Goal: Task Accomplishment & Management: Complete application form

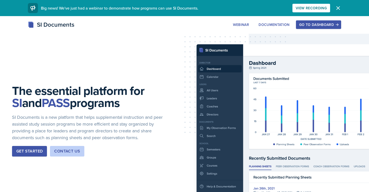
click at [320, 24] on div "Go to Dashboard" at bounding box center [318, 25] width 39 height 4
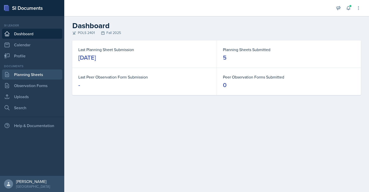
click at [48, 74] on link "Planning Sheets" at bounding box center [32, 74] width 60 height 10
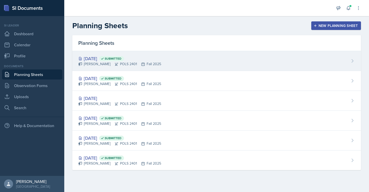
click at [128, 65] on div "[PERSON_NAME] POLS 2401 Fall 2025" at bounding box center [119, 63] width 83 height 5
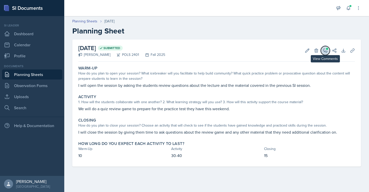
click at [324, 50] on icon at bounding box center [326, 51] width 4 height 4
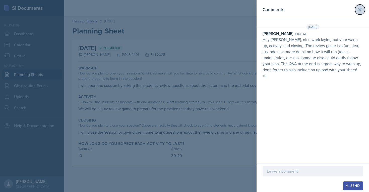
click at [362, 11] on icon at bounding box center [360, 10] width 6 height 6
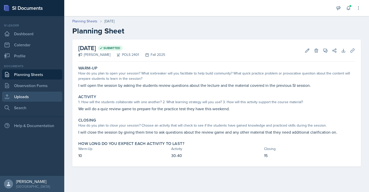
click at [51, 96] on link "Uploads" at bounding box center [32, 96] width 60 height 10
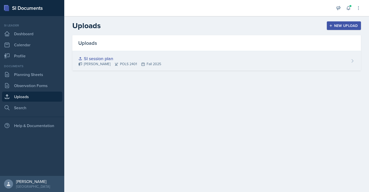
click at [108, 59] on div "SI session plan" at bounding box center [119, 58] width 83 height 7
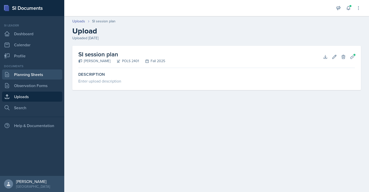
click at [29, 74] on link "Planning Sheets" at bounding box center [32, 74] width 60 height 10
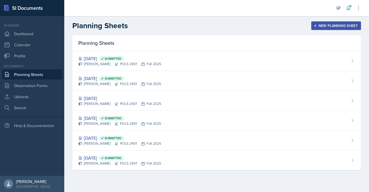
click at [328, 24] on div "New Planning Sheet" at bounding box center [336, 26] width 43 height 4
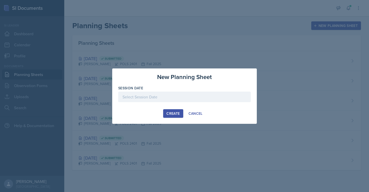
click at [192, 91] on div at bounding box center [184, 96] width 133 height 11
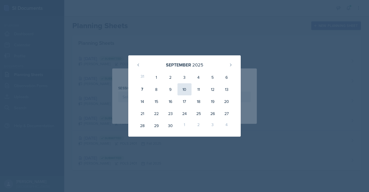
click at [187, 90] on div "10" at bounding box center [185, 89] width 14 height 12
type input "[DATE]"
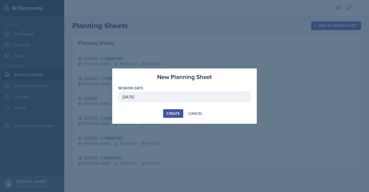
click at [178, 111] on div "Create" at bounding box center [172, 113] width 13 height 4
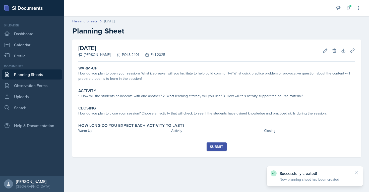
click at [41, 73] on link "Planning Sheets" at bounding box center [32, 74] width 60 height 10
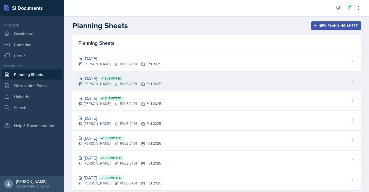
click at [114, 80] on div "[DATE] Submitted" at bounding box center [119, 78] width 83 height 7
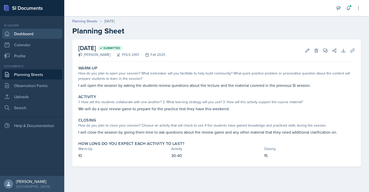
click at [37, 31] on link "Dashboard" at bounding box center [32, 34] width 60 height 10
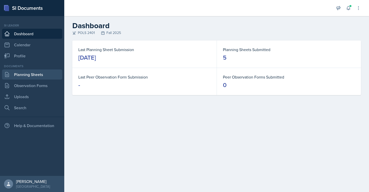
click at [34, 75] on link "Planning Sheets" at bounding box center [32, 74] width 60 height 10
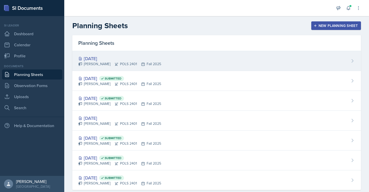
click at [223, 62] on div "[DATE] Ava Elle Briglevich POLS 2401 Fall 2025" at bounding box center [216, 61] width 289 height 20
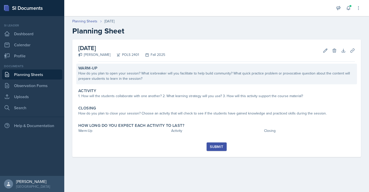
click at [197, 78] on div "How do you plan to open your session? What icebreaker will you facilitate to he…" at bounding box center [216, 76] width 277 height 11
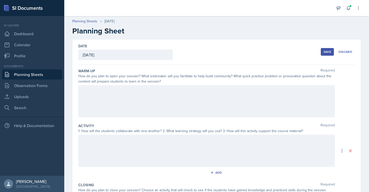
click at [195, 89] on div at bounding box center [206, 101] width 257 height 32
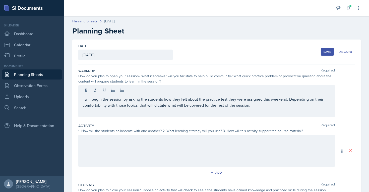
click at [171, 144] on div at bounding box center [206, 150] width 257 height 32
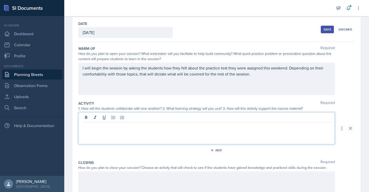
scroll to position [30, 0]
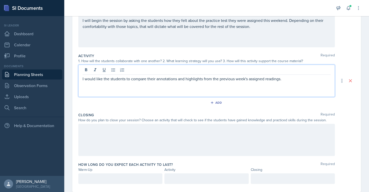
click at [146, 139] on div at bounding box center [206, 140] width 257 height 32
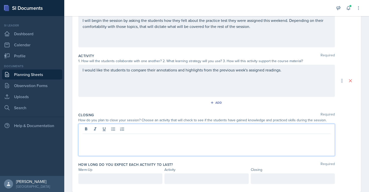
scroll to position [79, 0]
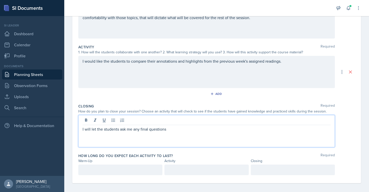
click at [117, 173] on div at bounding box center [120, 169] width 84 height 11
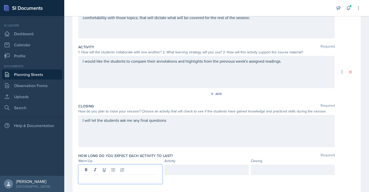
scroll to position [87, 0]
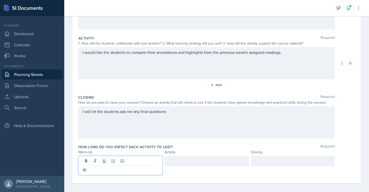
click at [180, 163] on div at bounding box center [206, 160] width 84 height 11
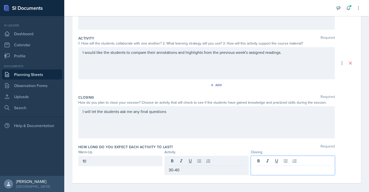
click at [264, 159] on div at bounding box center [293, 164] width 84 height 19
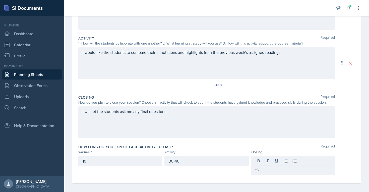
click at [254, 140] on div "Closing Required How do you plan to close your session? Choose an activity that…" at bounding box center [216, 117] width 277 height 49
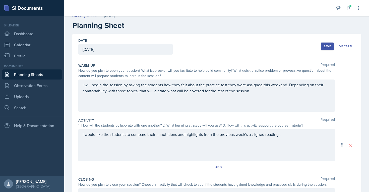
scroll to position [0, 0]
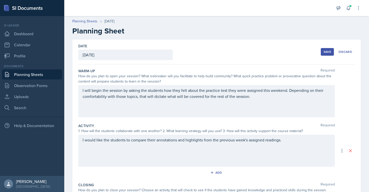
click at [329, 52] on div "Save" at bounding box center [328, 52] width 8 height 4
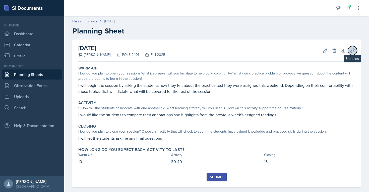
click at [353, 49] on icon at bounding box center [352, 50] width 5 height 5
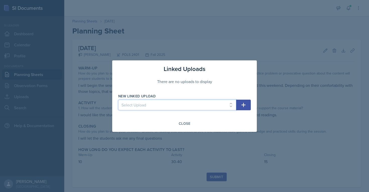
click at [211, 101] on select "Select Upload SI session plan" at bounding box center [177, 104] width 118 height 11
select select "7b551942-0f3a-4e39-ab02-c1a62f3e3199"
click at [245, 105] on icon "button" at bounding box center [244, 105] width 6 height 6
select select
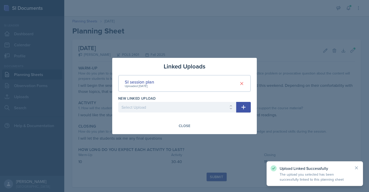
click at [201, 165] on div at bounding box center [184, 96] width 369 height 192
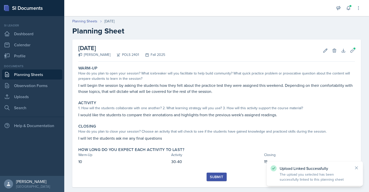
click at [218, 176] on div "Submit" at bounding box center [216, 177] width 13 height 4
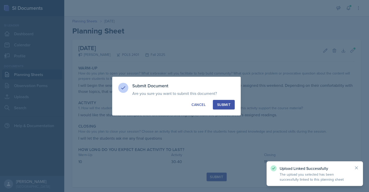
click at [222, 104] on div "Submit" at bounding box center [223, 104] width 13 height 5
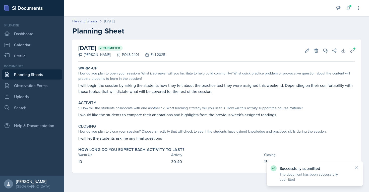
click at [36, 76] on link "Planning Sheets" at bounding box center [32, 74] width 60 height 10
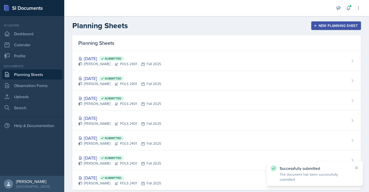
click at [327, 23] on button "New Planning Sheet" at bounding box center [336, 25] width 50 height 9
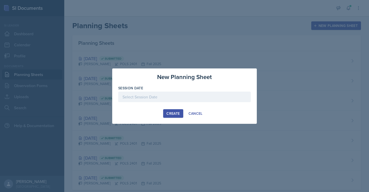
click at [200, 93] on div at bounding box center [184, 96] width 133 height 11
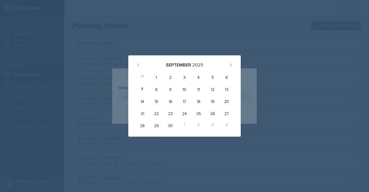
click at [200, 93] on div "11" at bounding box center [199, 89] width 14 height 12
type input "[DATE]"
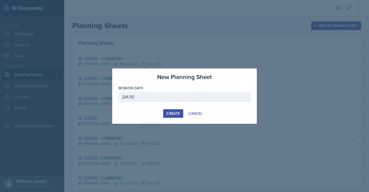
click at [179, 111] on div "Create" at bounding box center [172, 113] width 13 height 4
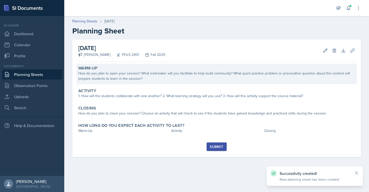
click at [183, 79] on div "How do you plan to open your session? What icebreaker will you facilitate to he…" at bounding box center [216, 76] width 277 height 11
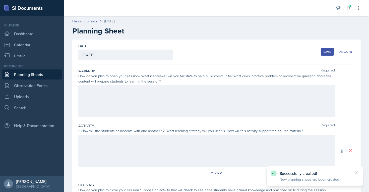
click at [171, 106] on div at bounding box center [206, 101] width 257 height 32
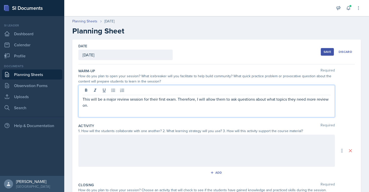
click at [151, 143] on div at bounding box center [206, 150] width 257 height 32
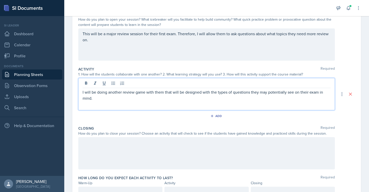
click at [176, 145] on p at bounding box center [207, 142] width 248 height 6
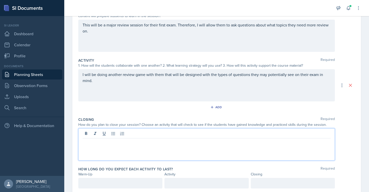
scroll to position [82, 0]
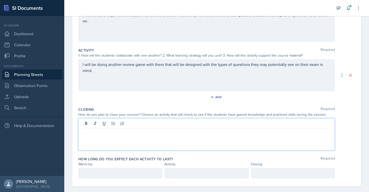
click at [128, 73] on p "I will be doing another review game with them that will be designed with the ty…" at bounding box center [207, 67] width 248 height 12
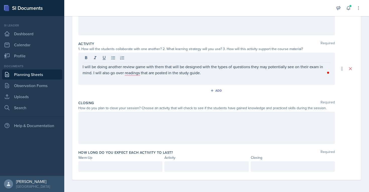
click at [111, 113] on div at bounding box center [206, 128] width 257 height 32
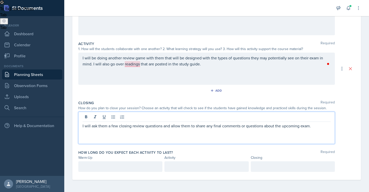
click at [101, 167] on p at bounding box center [121, 166] width 76 height 6
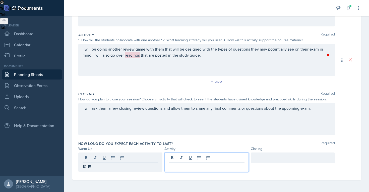
click at [178, 159] on div at bounding box center [206, 161] width 84 height 19
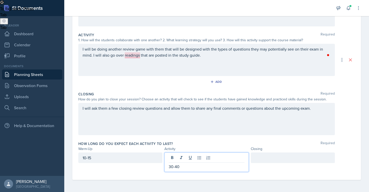
click at [265, 157] on div at bounding box center [293, 157] width 84 height 11
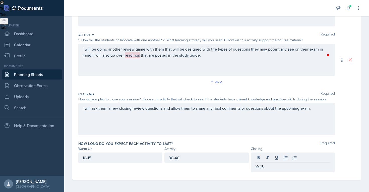
click at [281, 133] on div "I will ask them a few closing review questions and allow them to share any fina…" at bounding box center [206, 119] width 257 height 32
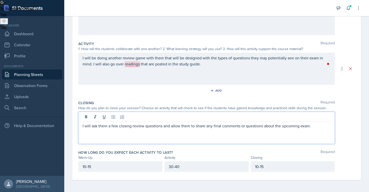
scroll to position [0, 0]
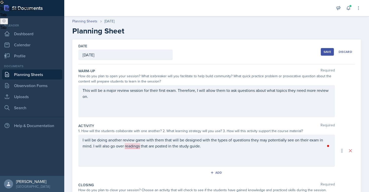
click at [327, 52] on div "Save" at bounding box center [328, 52] width 8 height 4
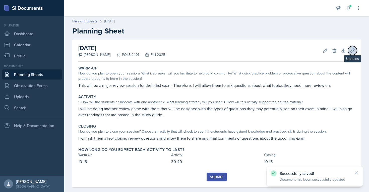
click at [352, 52] on icon at bounding box center [353, 50] width 4 height 4
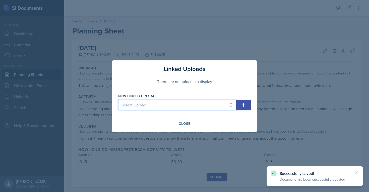
click at [220, 105] on select "Select Upload SI session plan" at bounding box center [177, 104] width 118 height 11
select select "7b551942-0f3a-4e39-ab02-c1a62f3e3199"
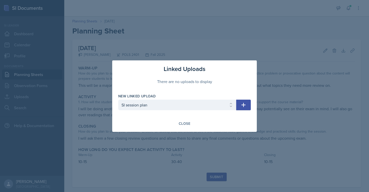
click at [238, 105] on button "button" at bounding box center [243, 104] width 15 height 11
select select
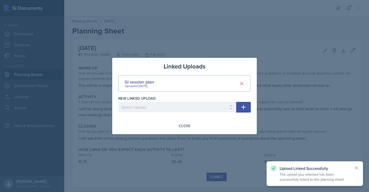
click at [225, 143] on div at bounding box center [184, 96] width 369 height 192
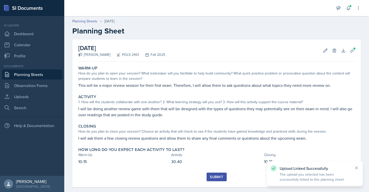
click at [224, 178] on button "Submit" at bounding box center [217, 176] width 20 height 9
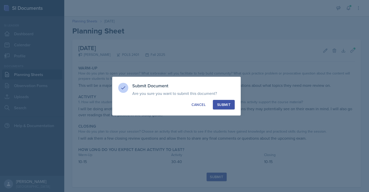
click at [225, 104] on div "Submit" at bounding box center [223, 104] width 13 height 5
